Goal: Transaction & Acquisition: Subscribe to service/newsletter

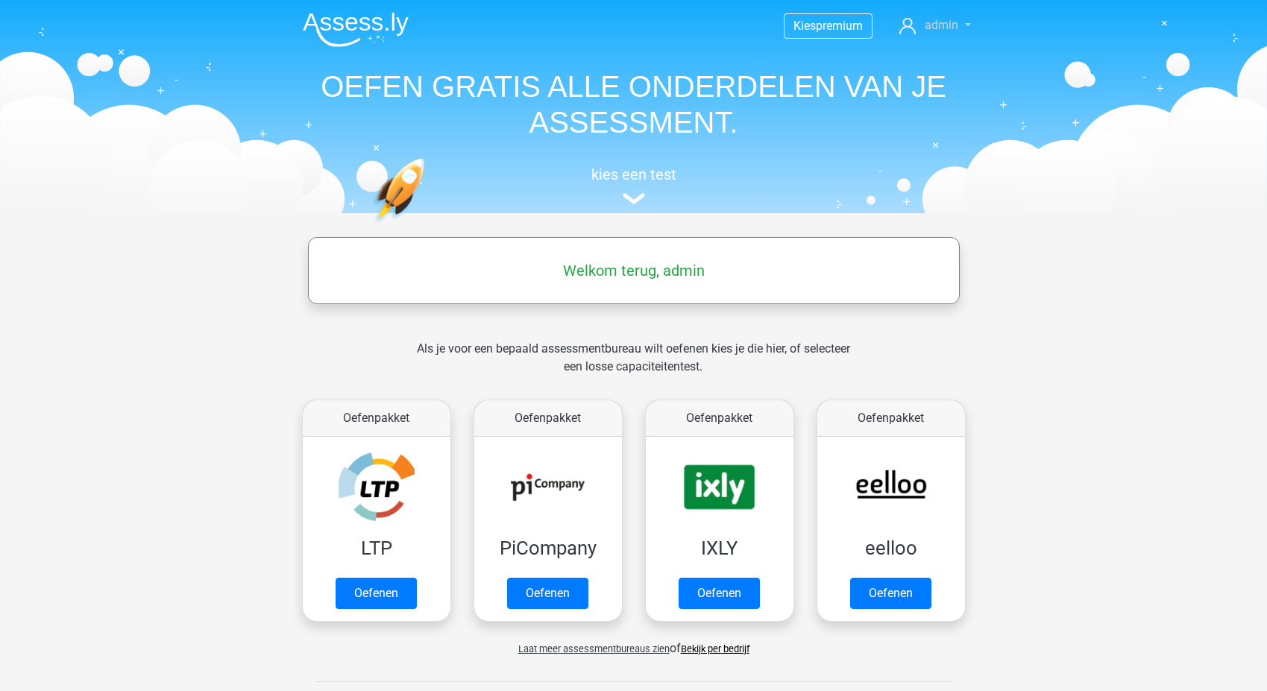
click at [965, 25] on link "admin" at bounding box center [934, 25] width 83 height 18
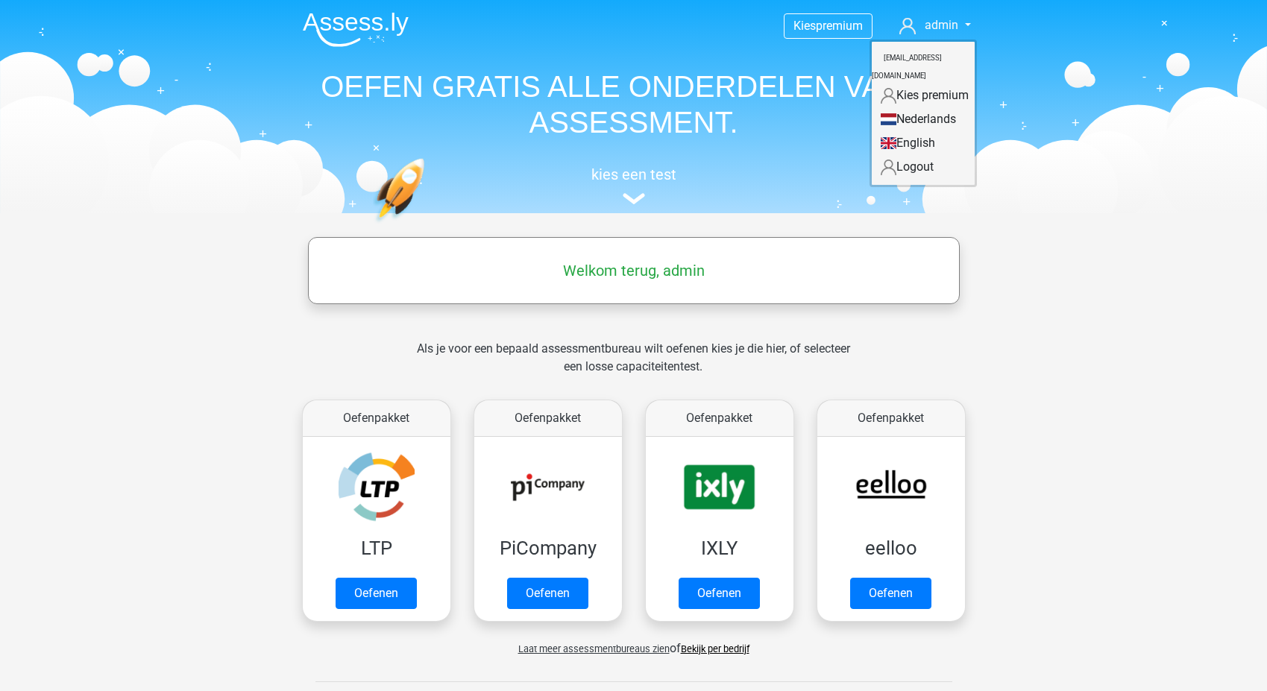
click at [937, 84] on link "Kies premium" at bounding box center [923, 96] width 103 height 24
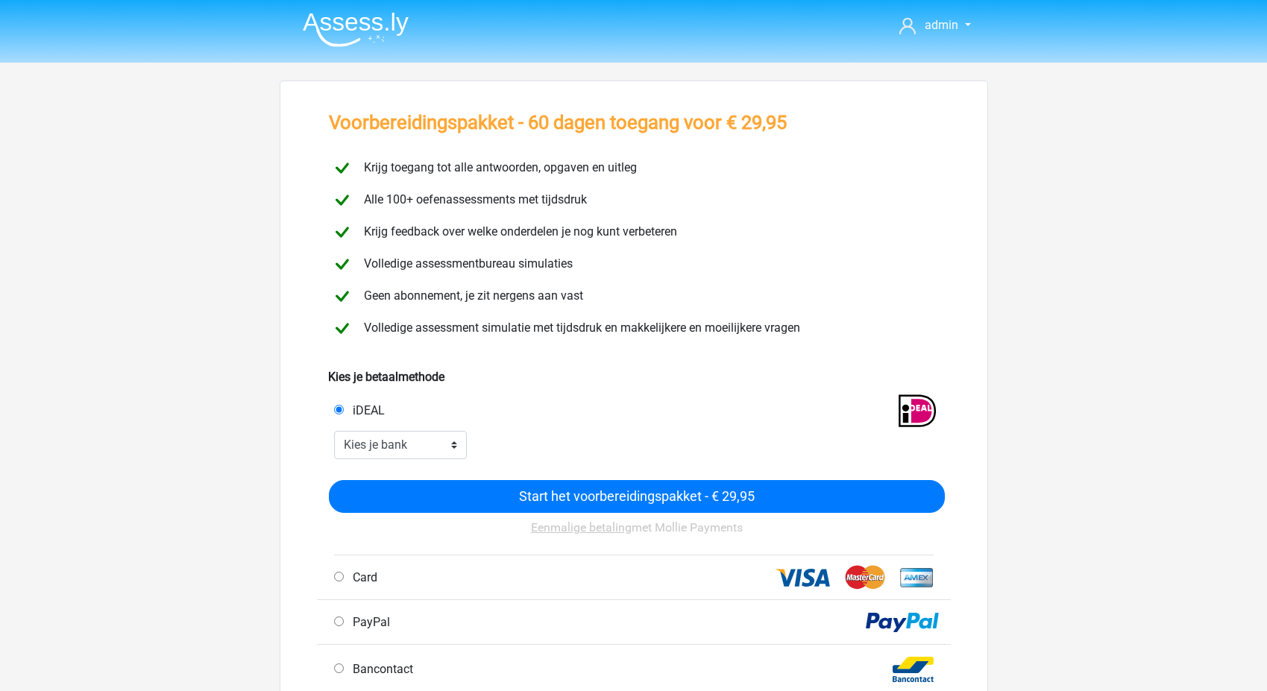
click at [372, 30] on img at bounding box center [356, 29] width 106 height 35
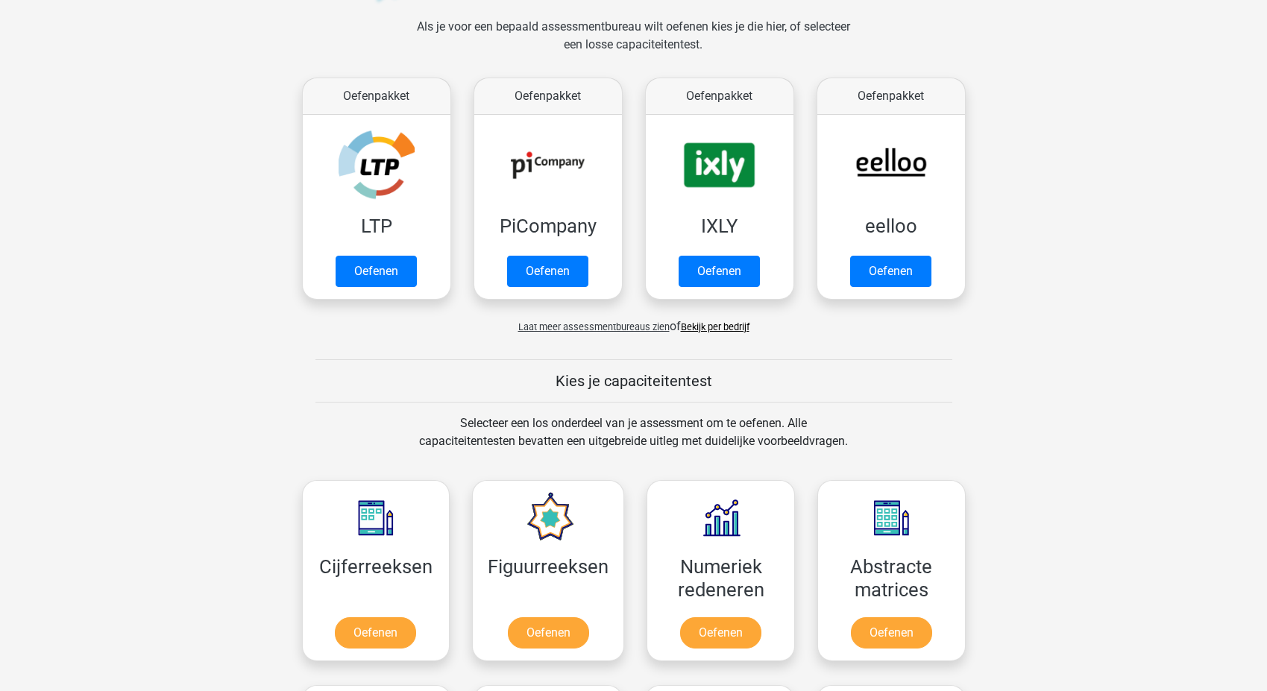
scroll to position [265, 0]
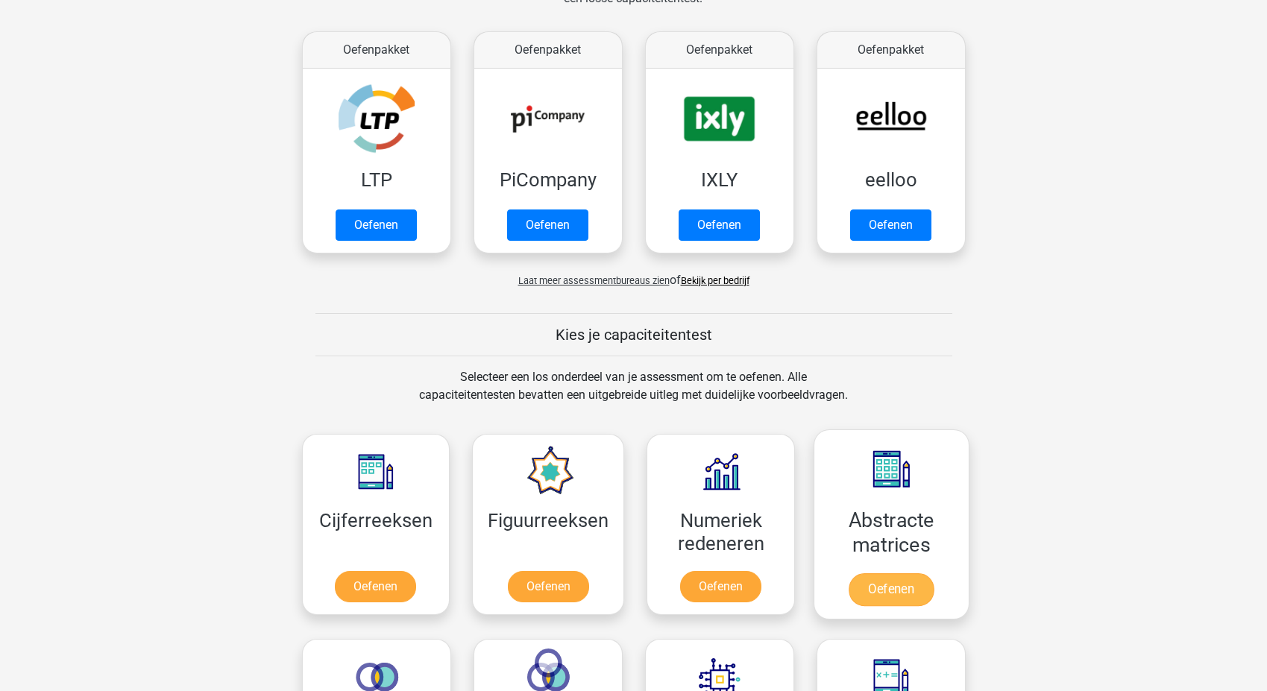
click at [908, 583] on link "Oefenen" at bounding box center [891, 589] width 85 height 33
